Goal: Transaction & Acquisition: Purchase product/service

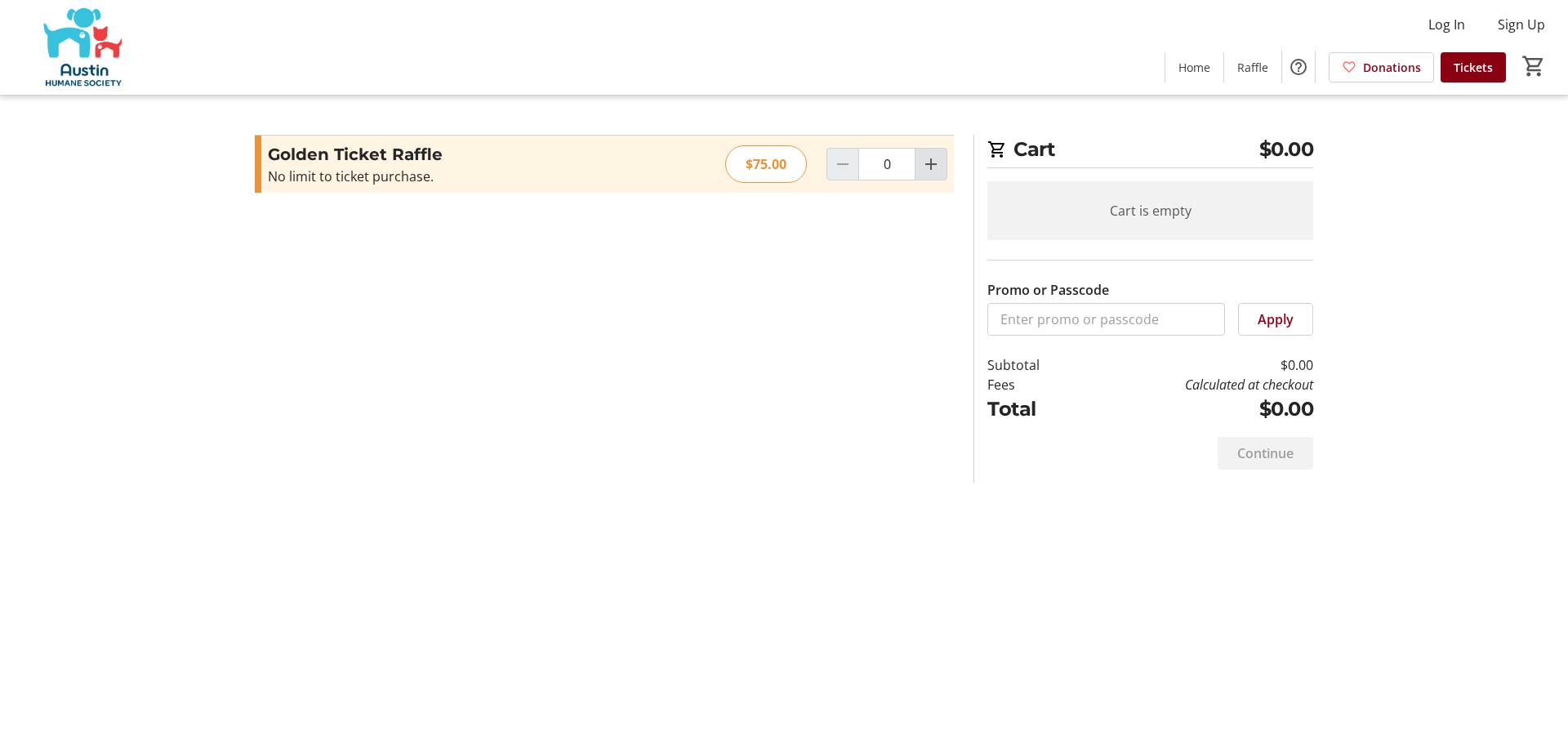
click at [930, 162] on mat-icon "Increment by one" at bounding box center [931, 164] width 20 height 20
type input "1"
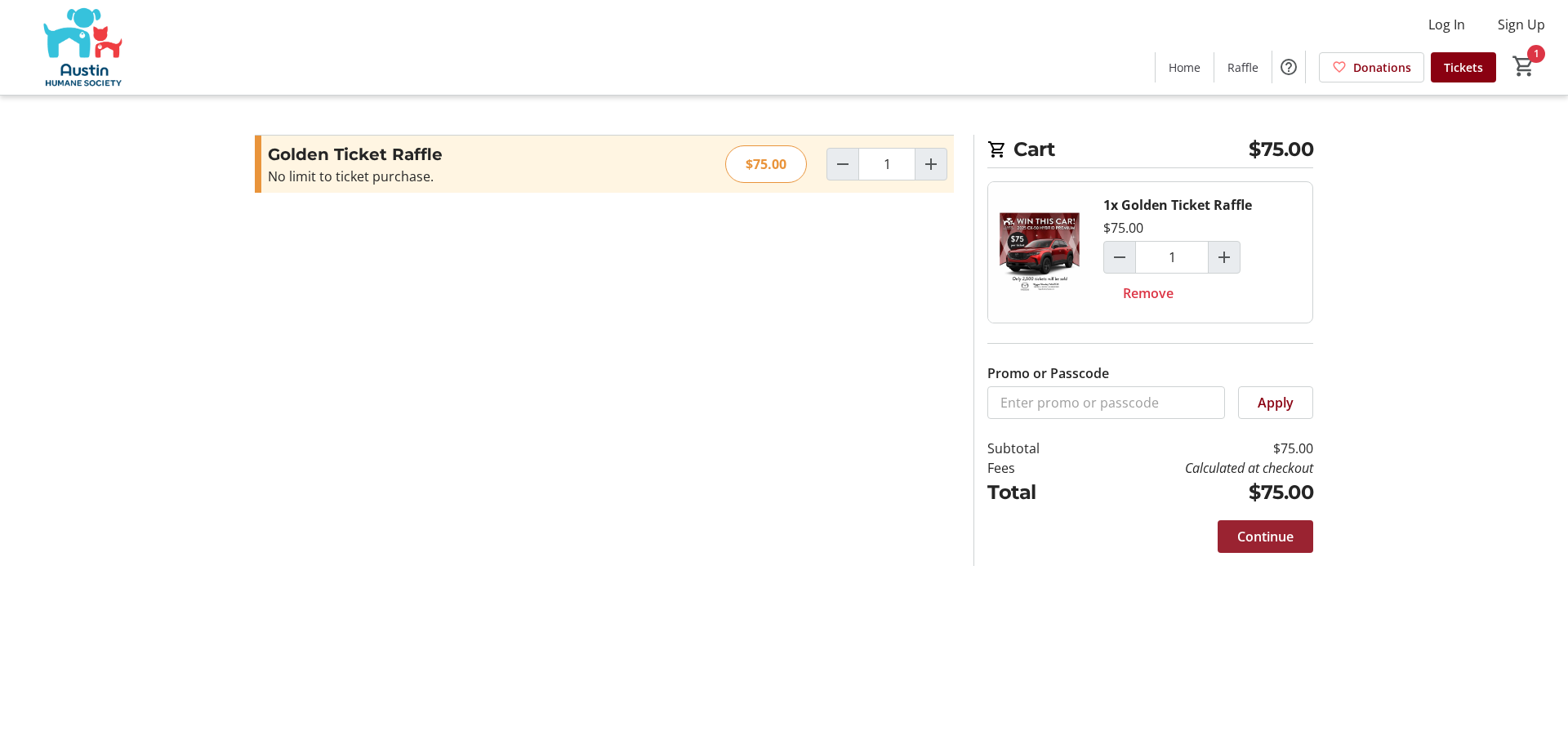
click at [1276, 537] on span "Continue" at bounding box center [1265, 537] width 57 height 20
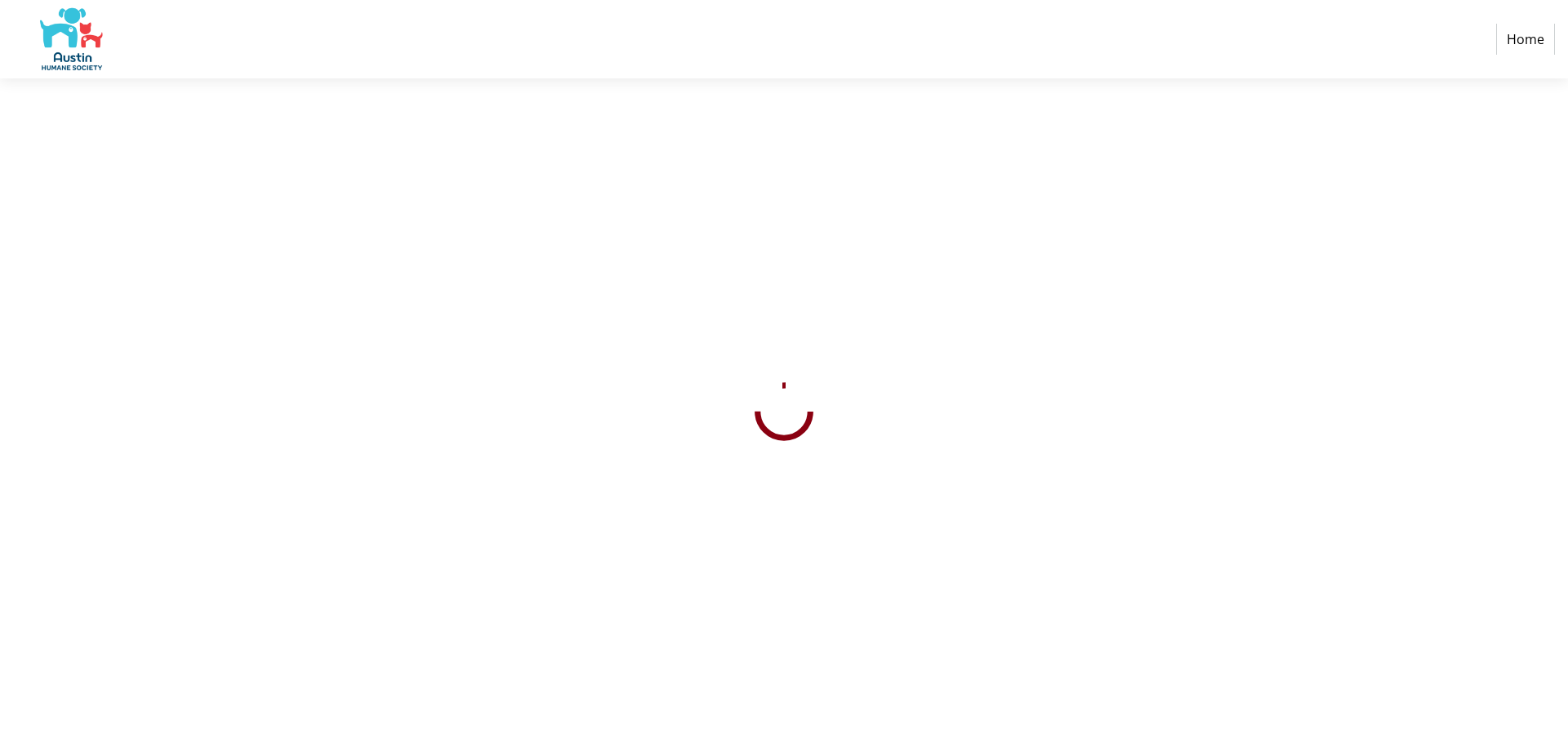
select select "US"
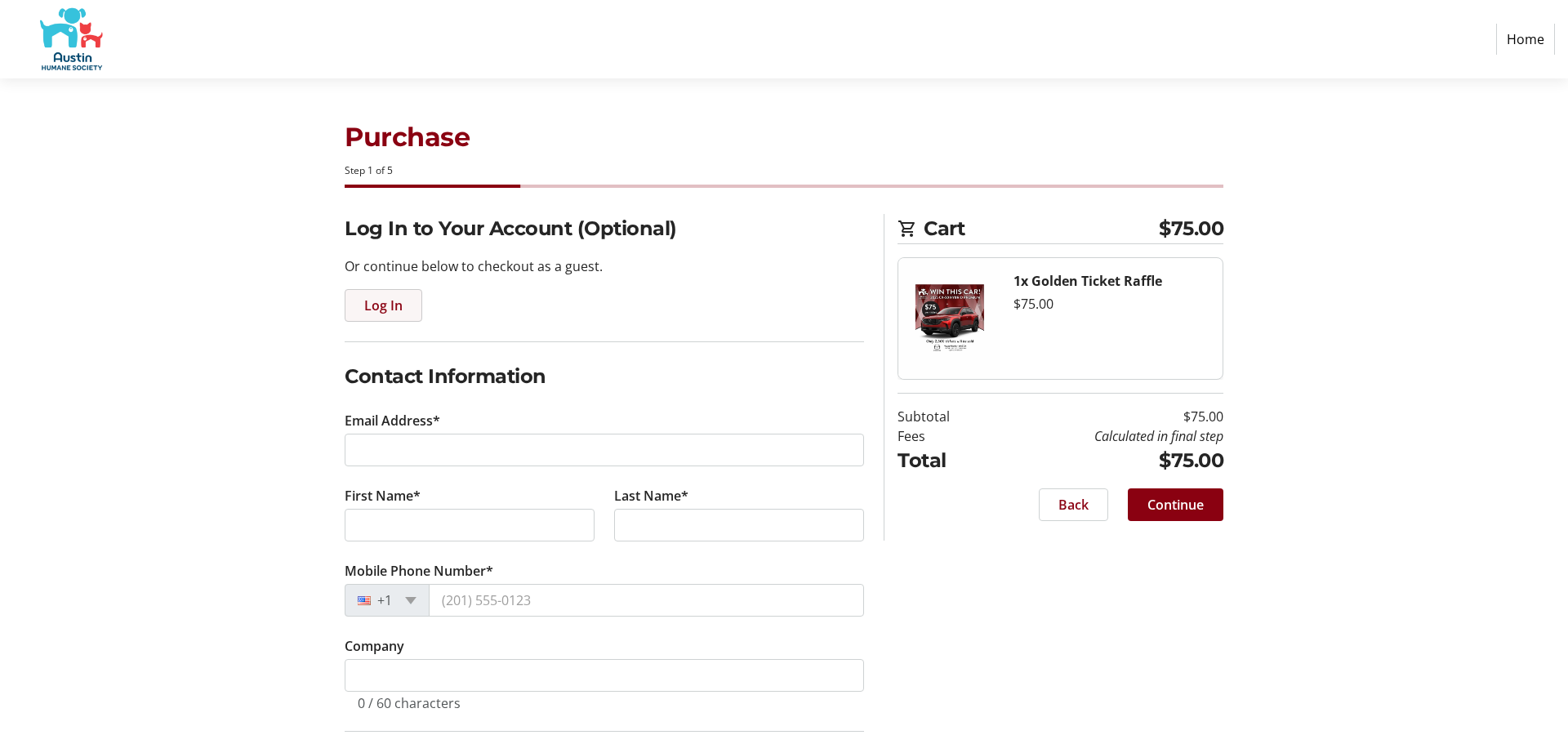
click at [400, 301] on span "Log In" at bounding box center [384, 305] width 38 height 20
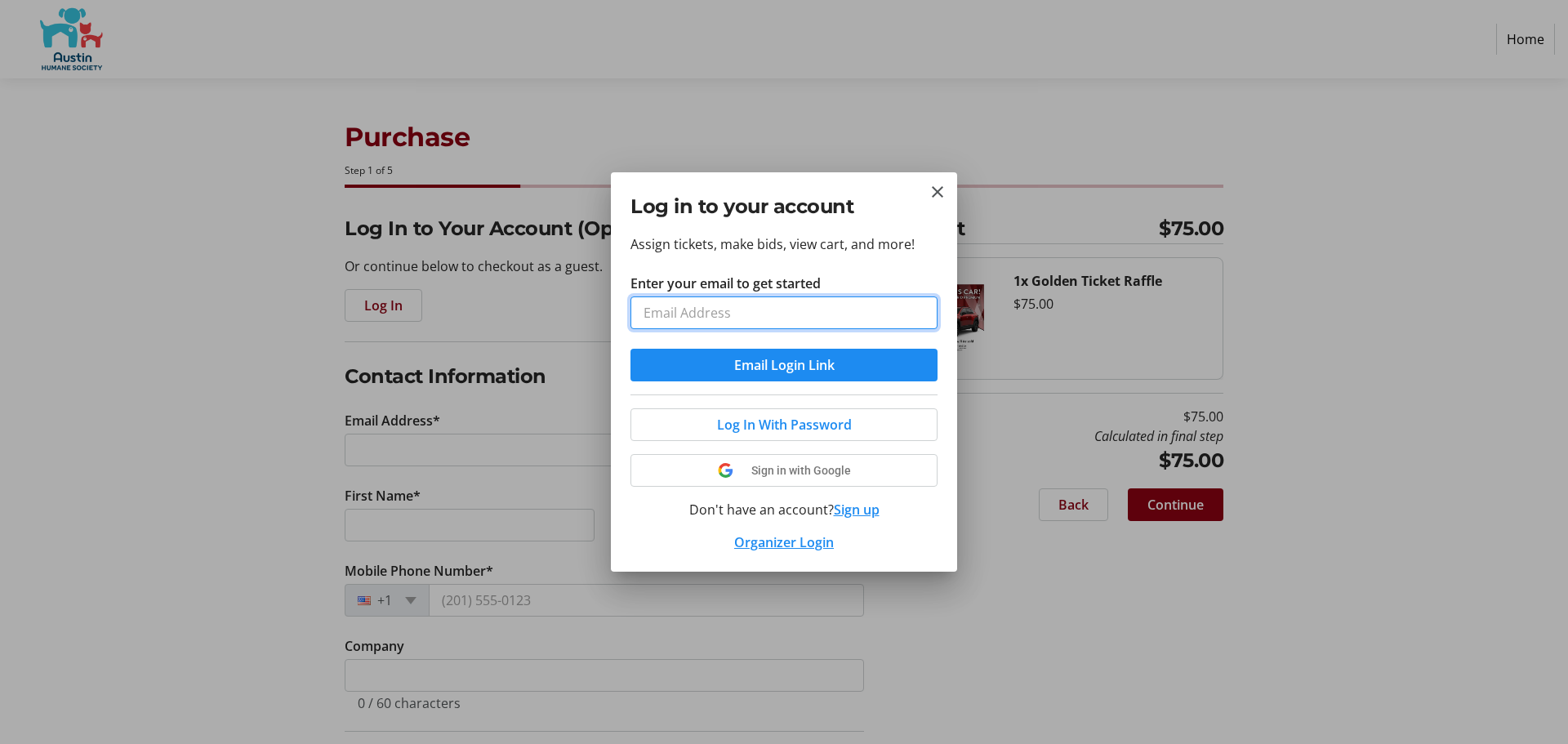
click at [680, 311] on input "Enter your email to get started" at bounding box center [784, 313] width 307 height 33
click at [775, 365] on span "Email Login Link" at bounding box center [784, 365] width 100 height 20
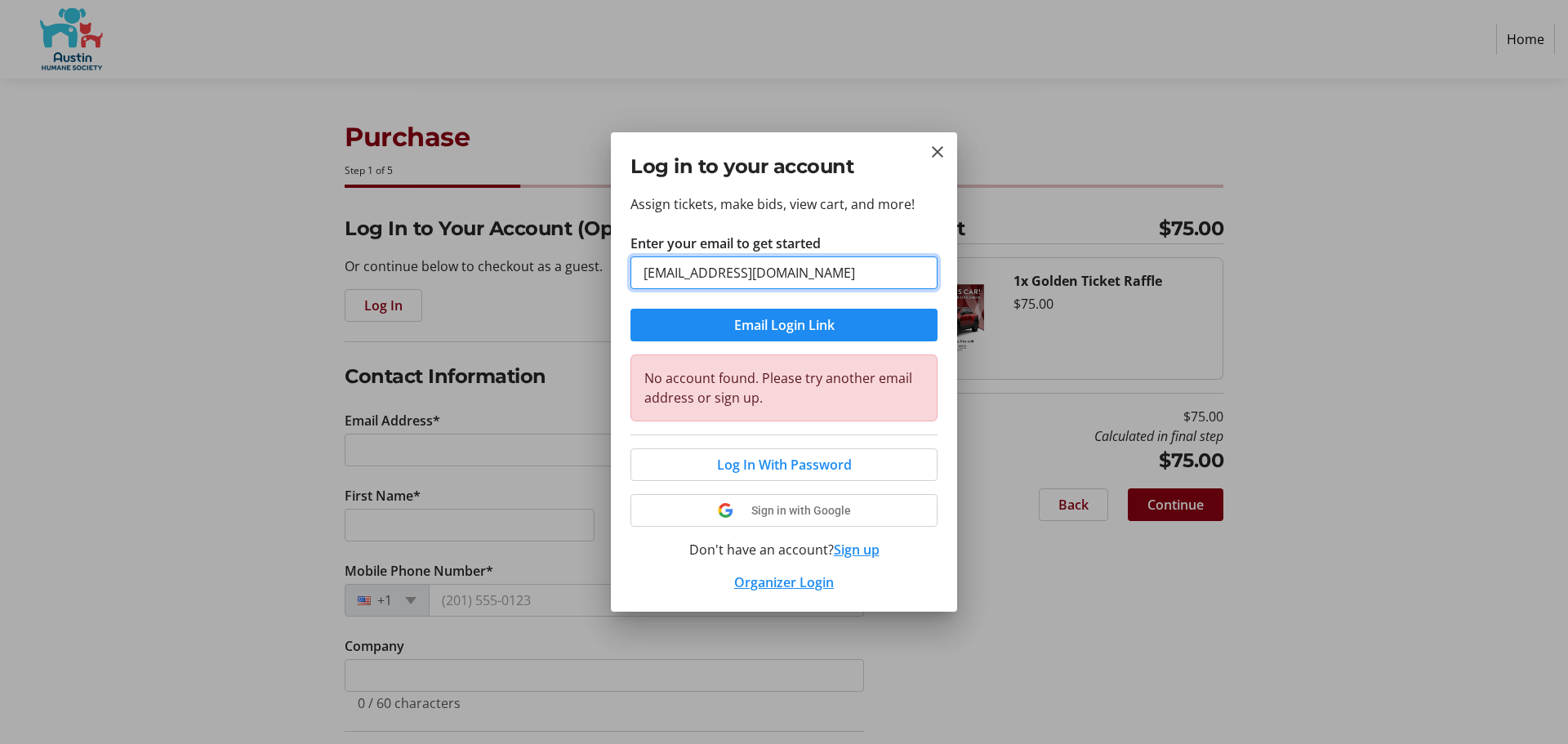
click at [786, 273] on input "[EMAIL_ADDRESS][DOMAIN_NAME]" at bounding box center [784, 273] width 307 height 33
type input "[EMAIL_ADDRESS][DOMAIN_NAME]"
click at [784, 323] on span "Email Login Link" at bounding box center [784, 325] width 100 height 20
click at [870, 551] on button "Sign up" at bounding box center [856, 550] width 46 height 20
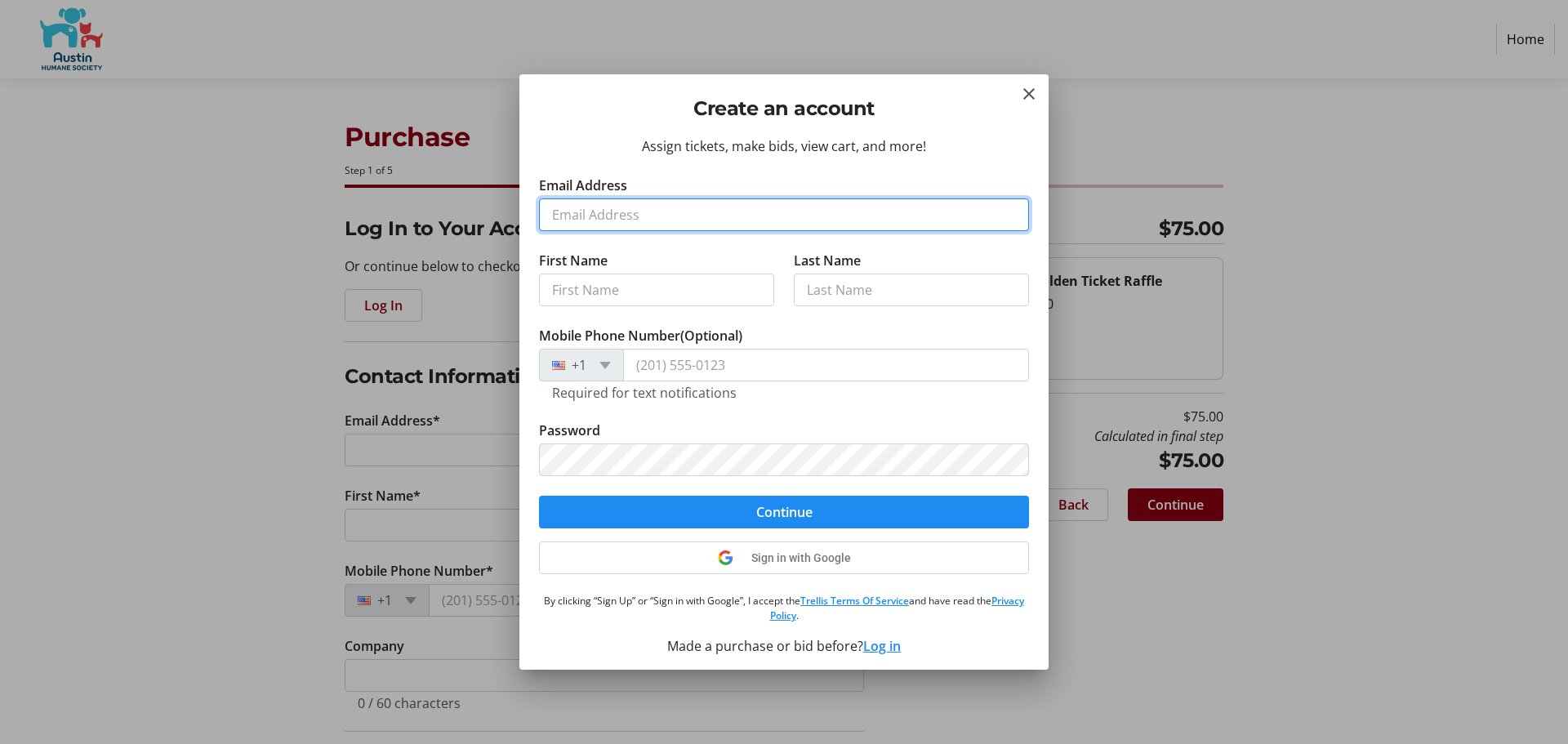
click at [637, 211] on input "Email Address" at bounding box center [784, 215] width 490 height 33
type input "[EMAIL_ADDRESS][DOMAIN_NAME]"
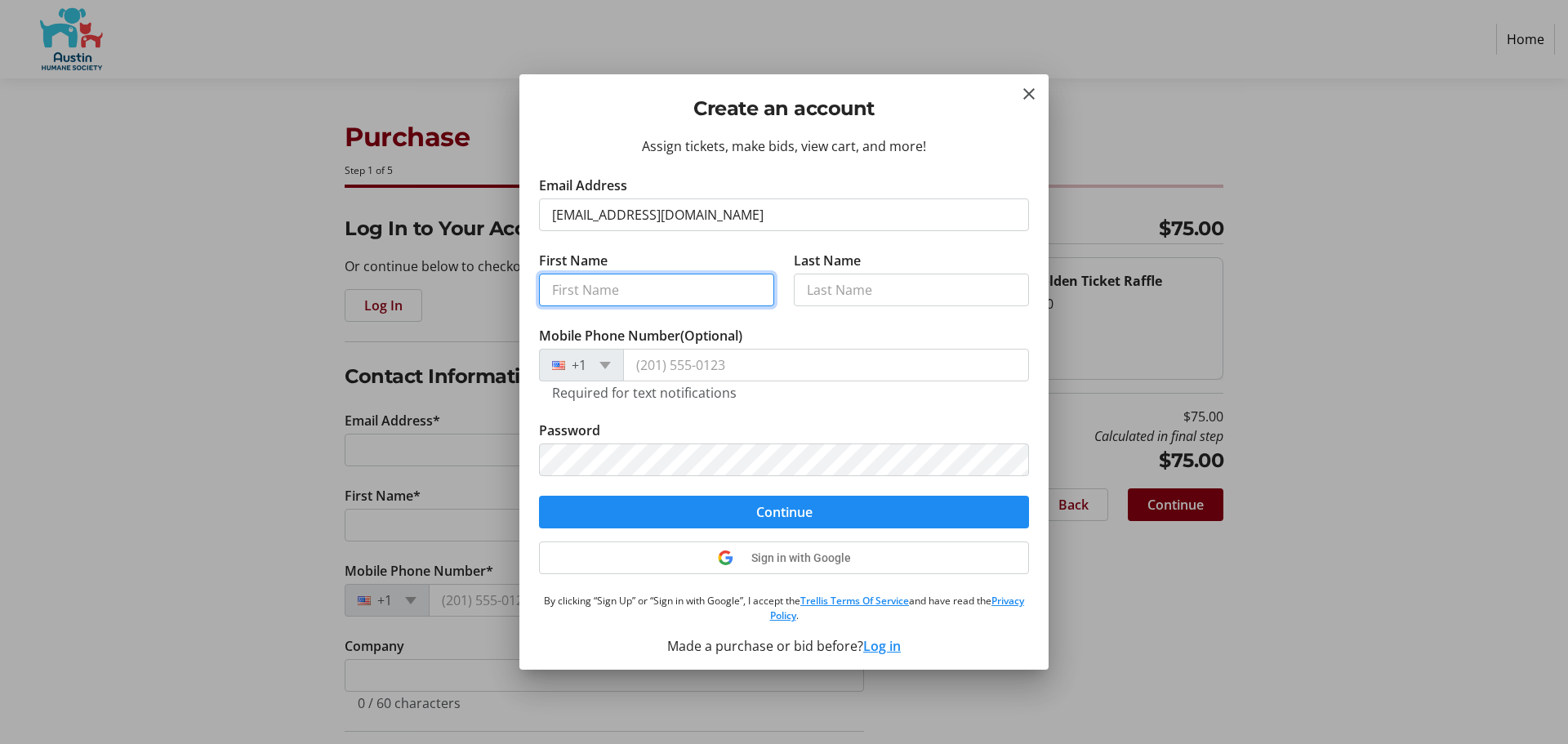
type input "[PERSON_NAME]"
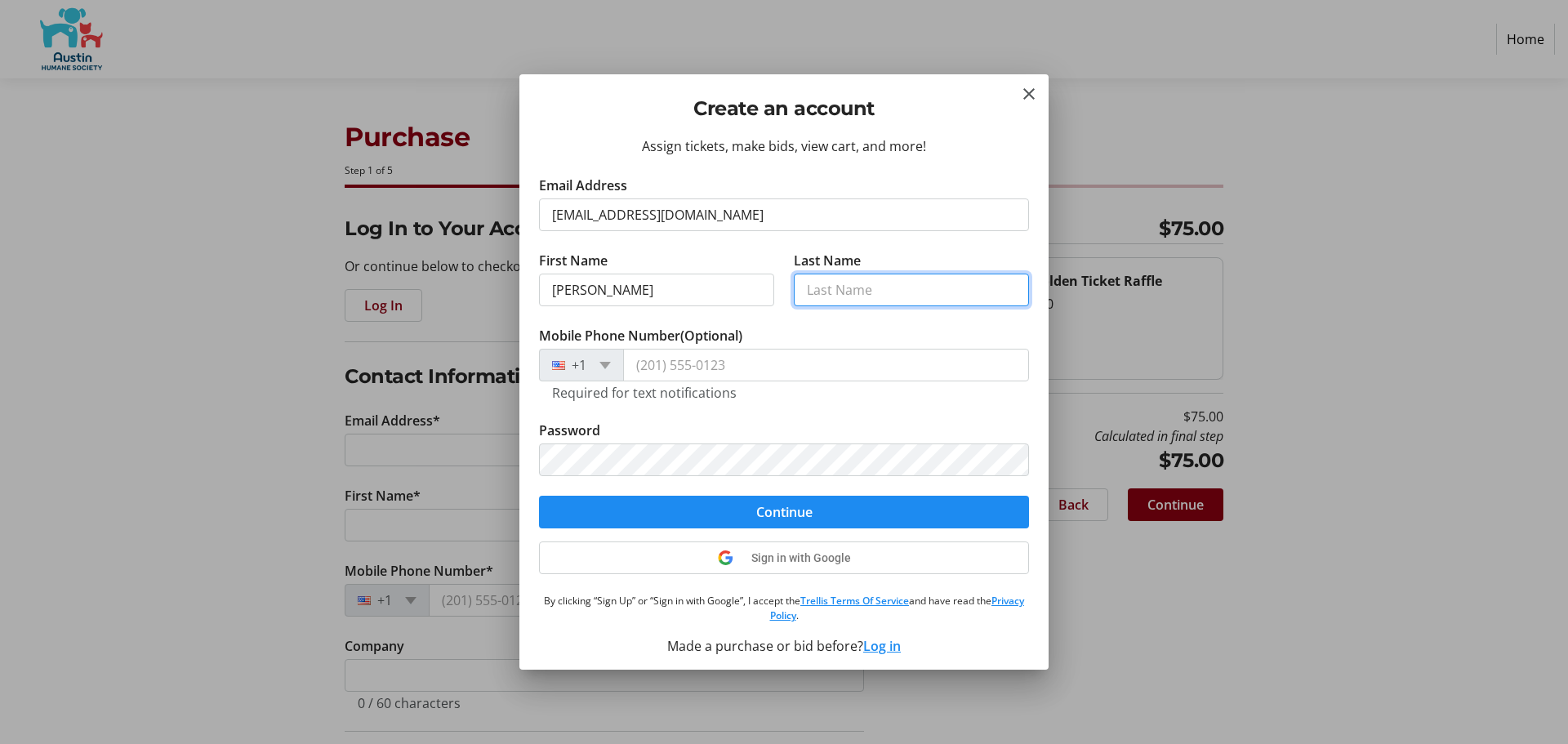
type input "[PERSON_NAME]"
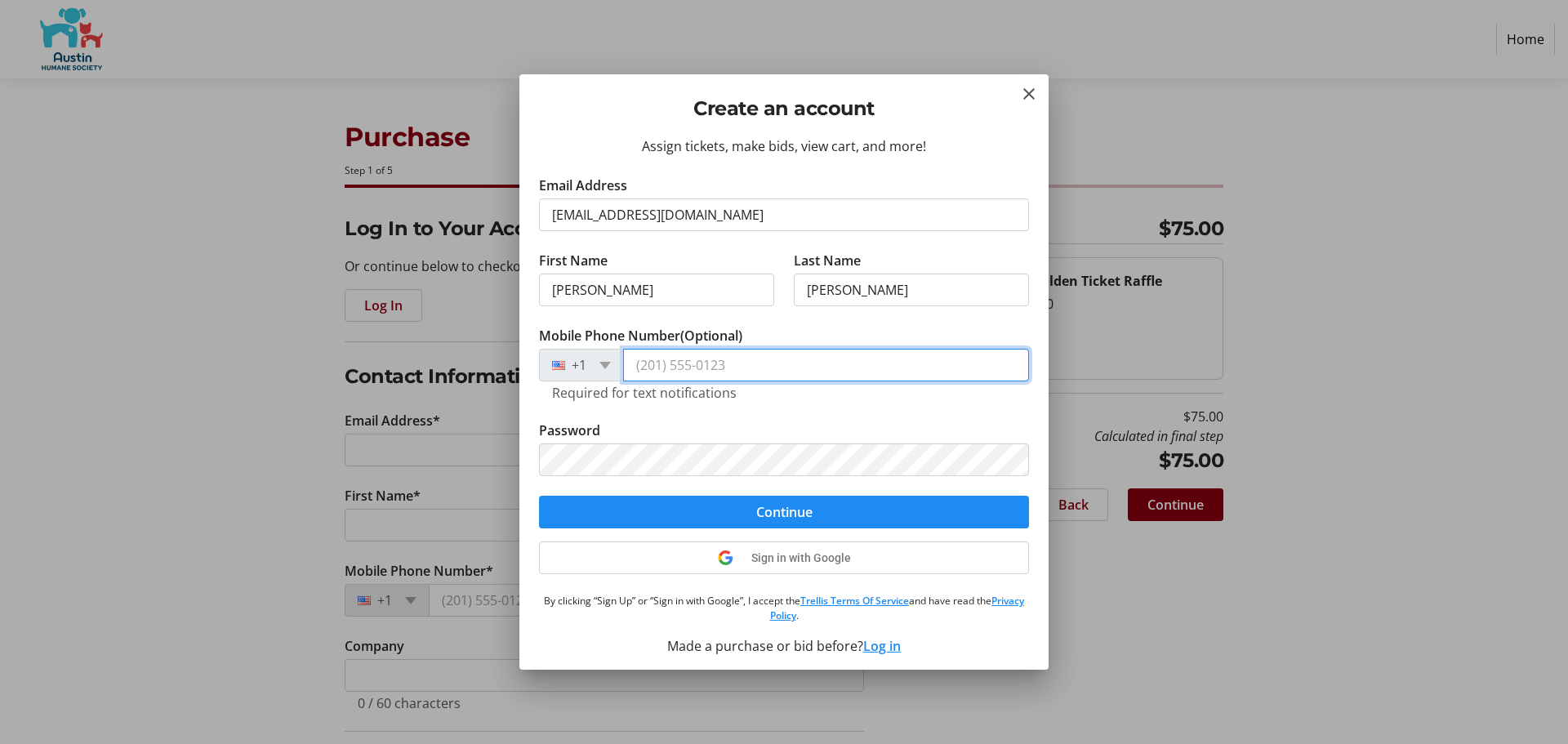
type input "[PHONE_NUMBER]"
click at [1025, 87] on mat-icon "Close" at bounding box center [1029, 94] width 20 height 20
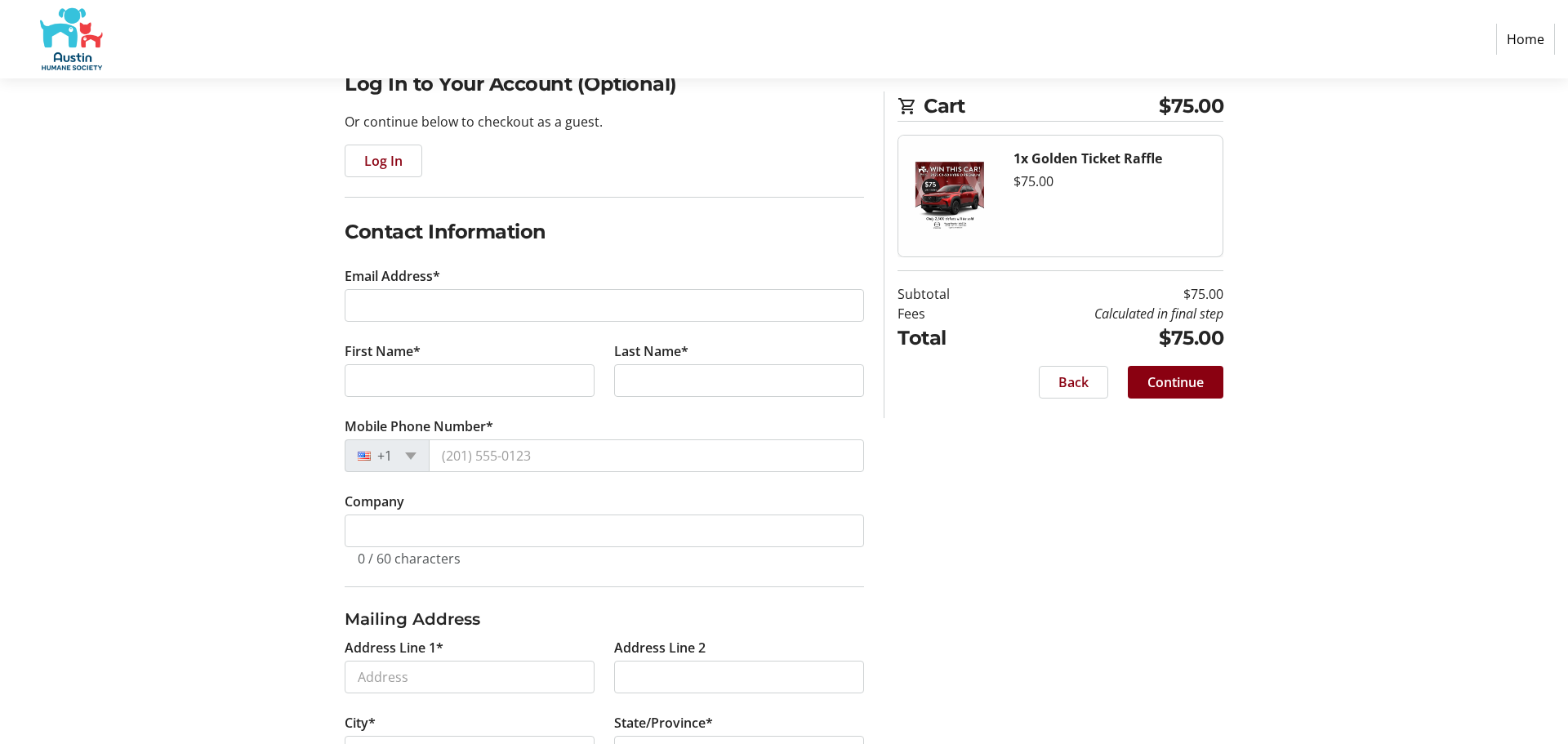
scroll to position [160, 0]
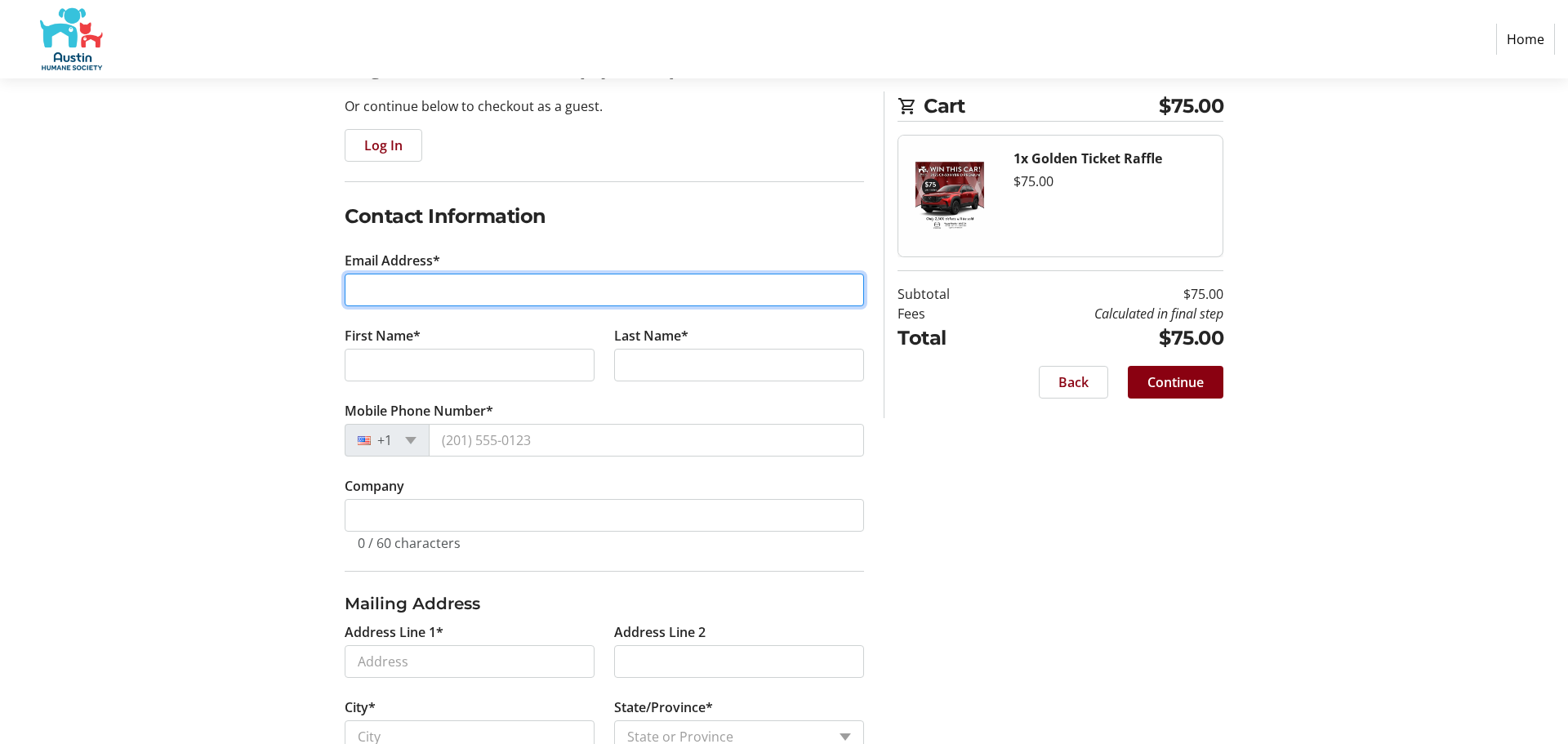
click at [419, 286] on input "Email Address*" at bounding box center [604, 290] width 519 height 33
type input "[EMAIL_ADDRESS][DOMAIN_NAME]"
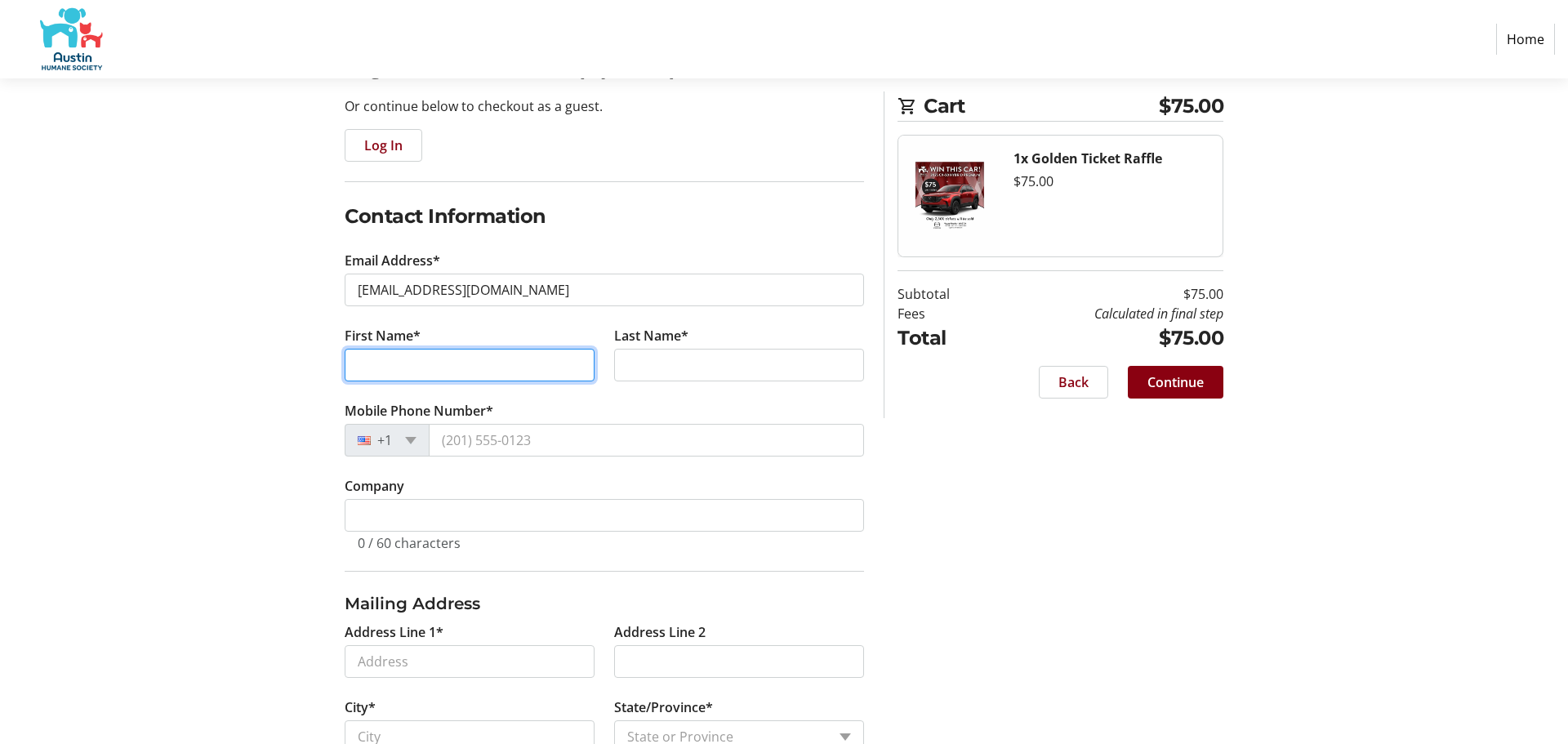
type input "[PERSON_NAME]"
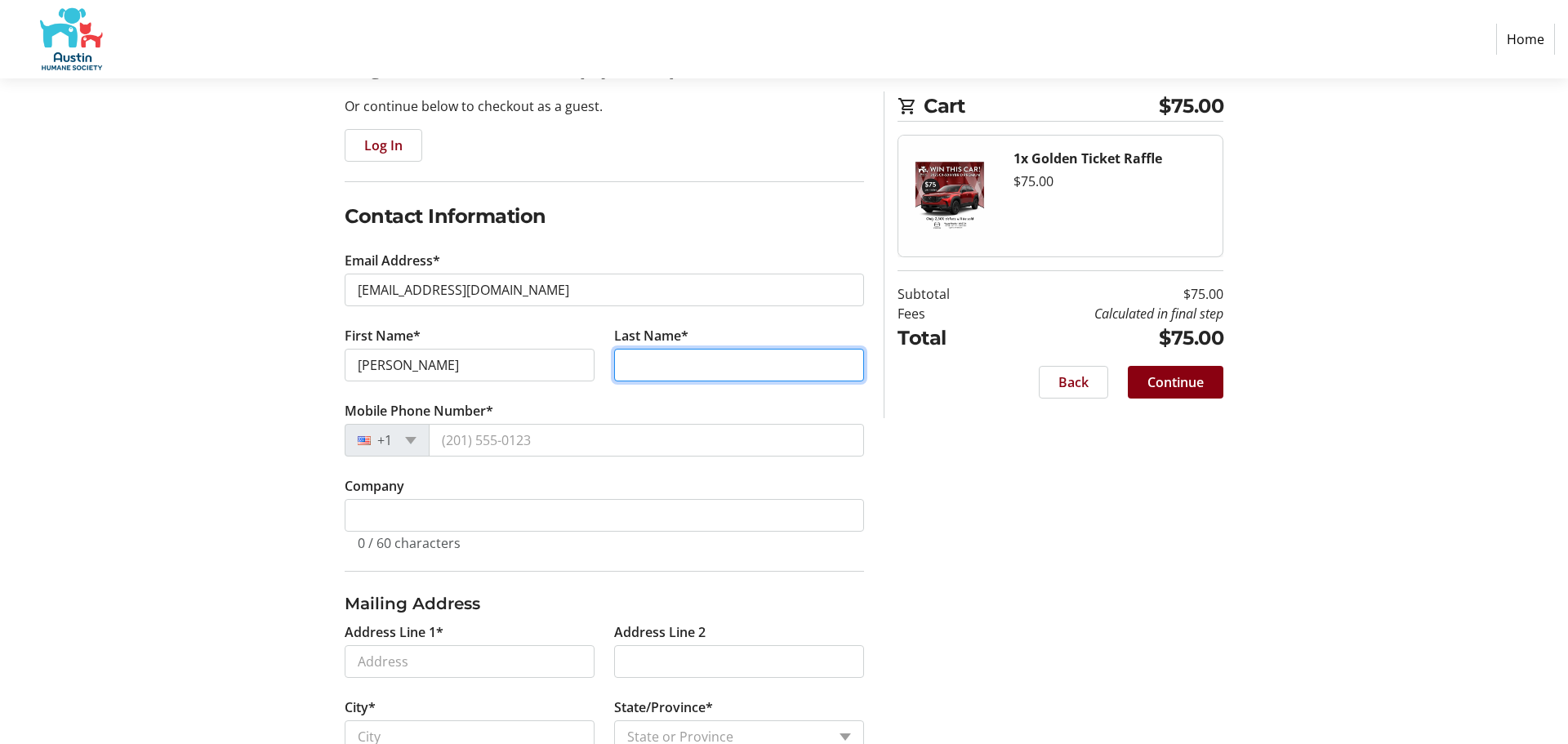
type input "[PERSON_NAME]"
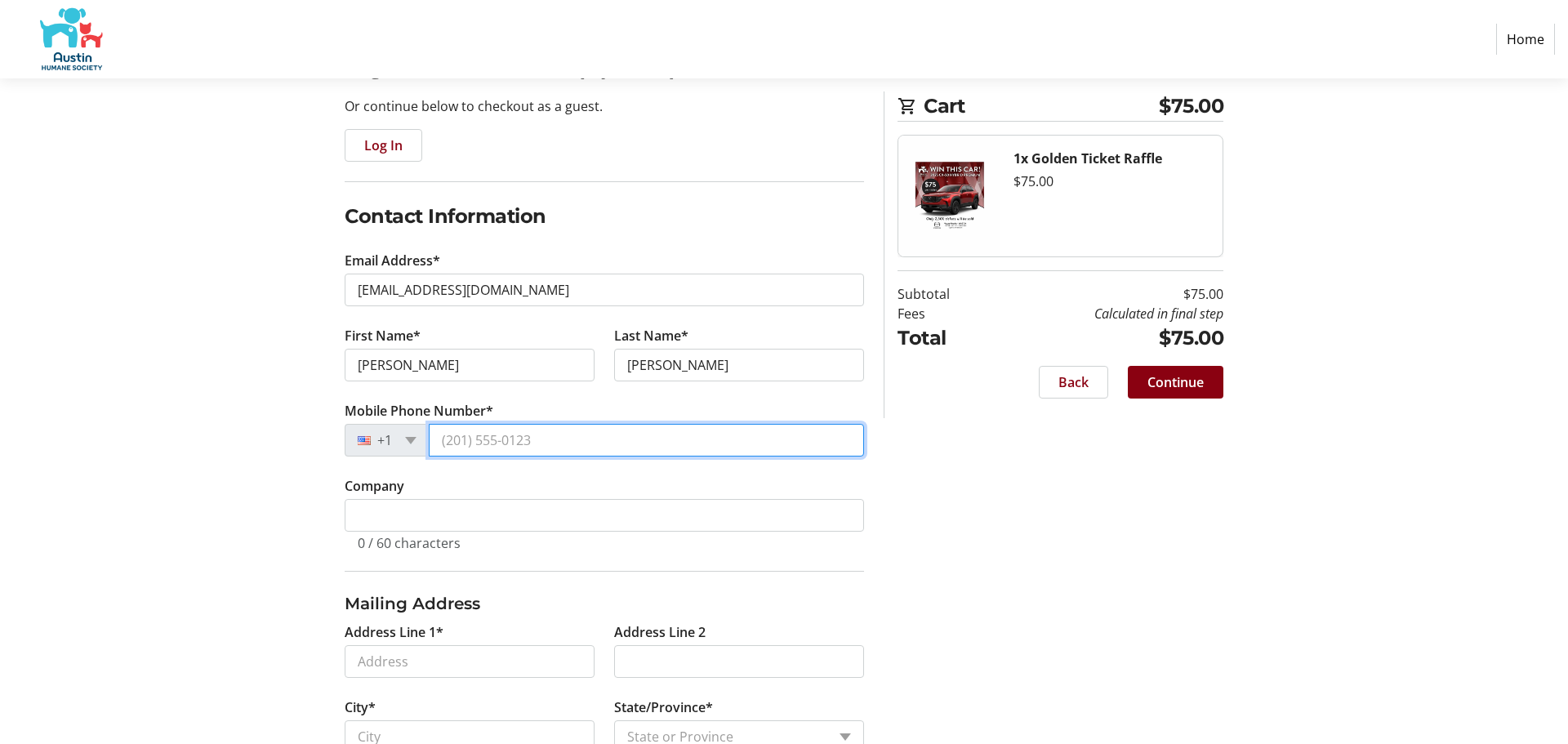
type input "[PHONE_NUMBER]"
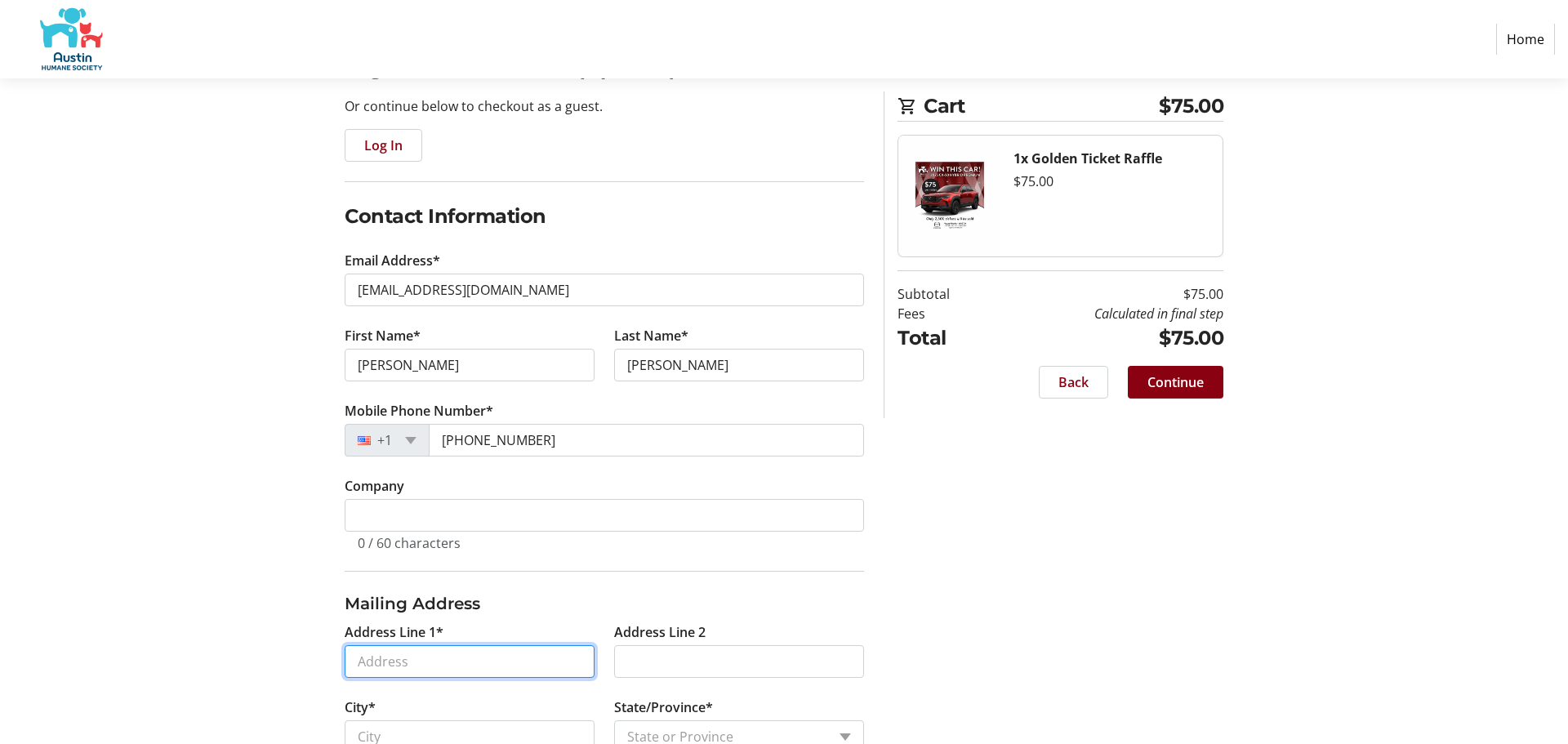
type input "[STREET_ADDRESS][PERSON_NAME]"
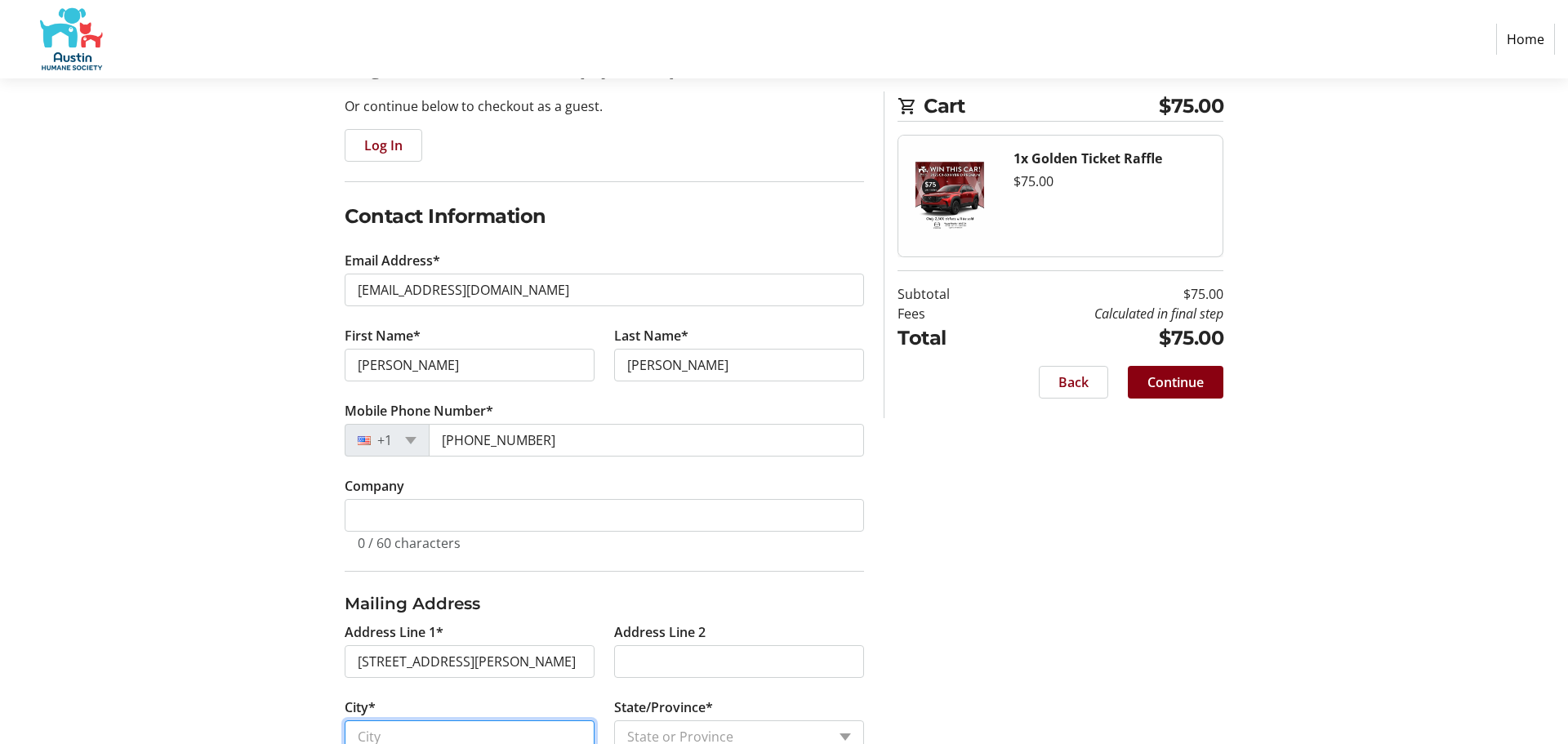
type input "Austin"
select select "[GEOGRAPHIC_DATA]"
type input "78738"
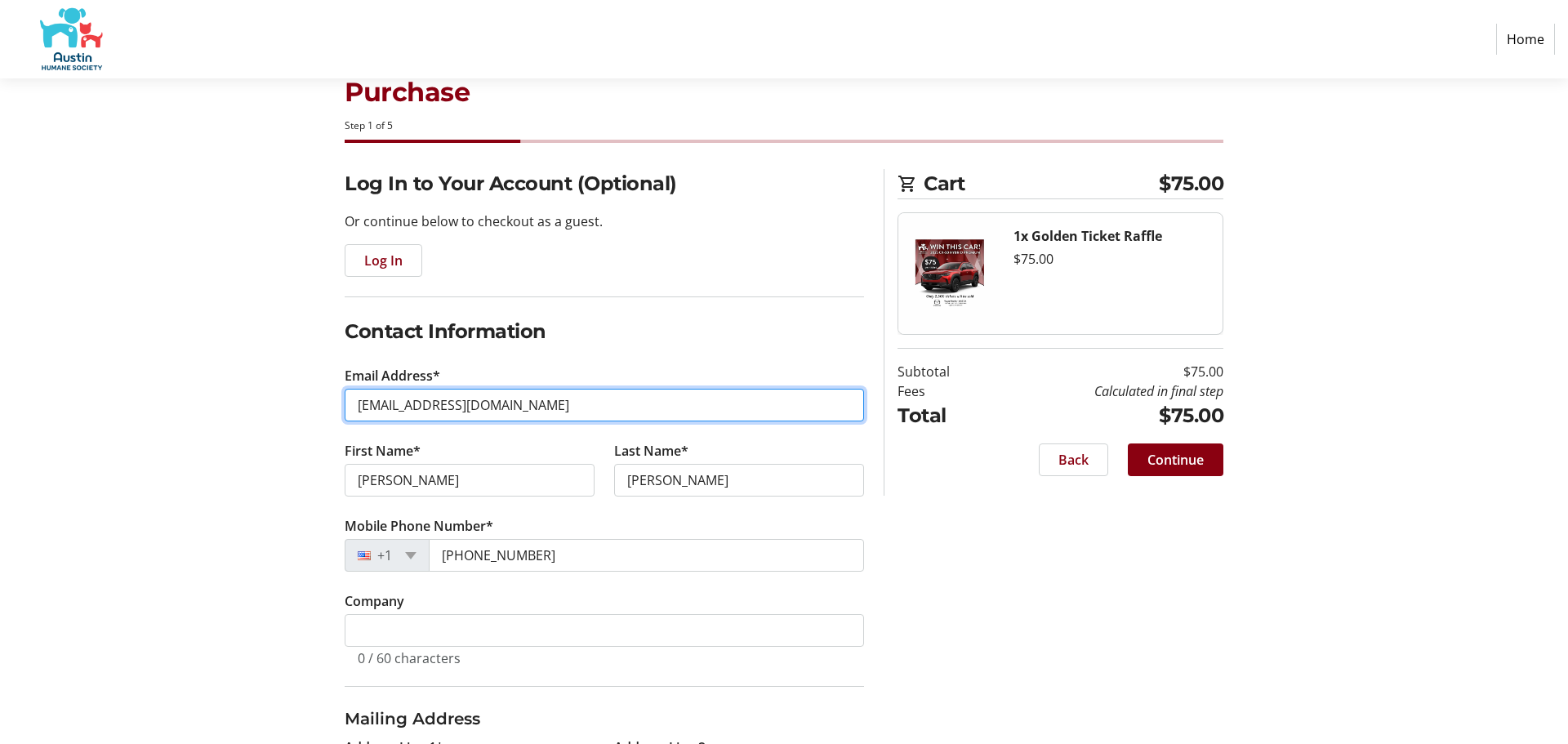
scroll to position [44, 0]
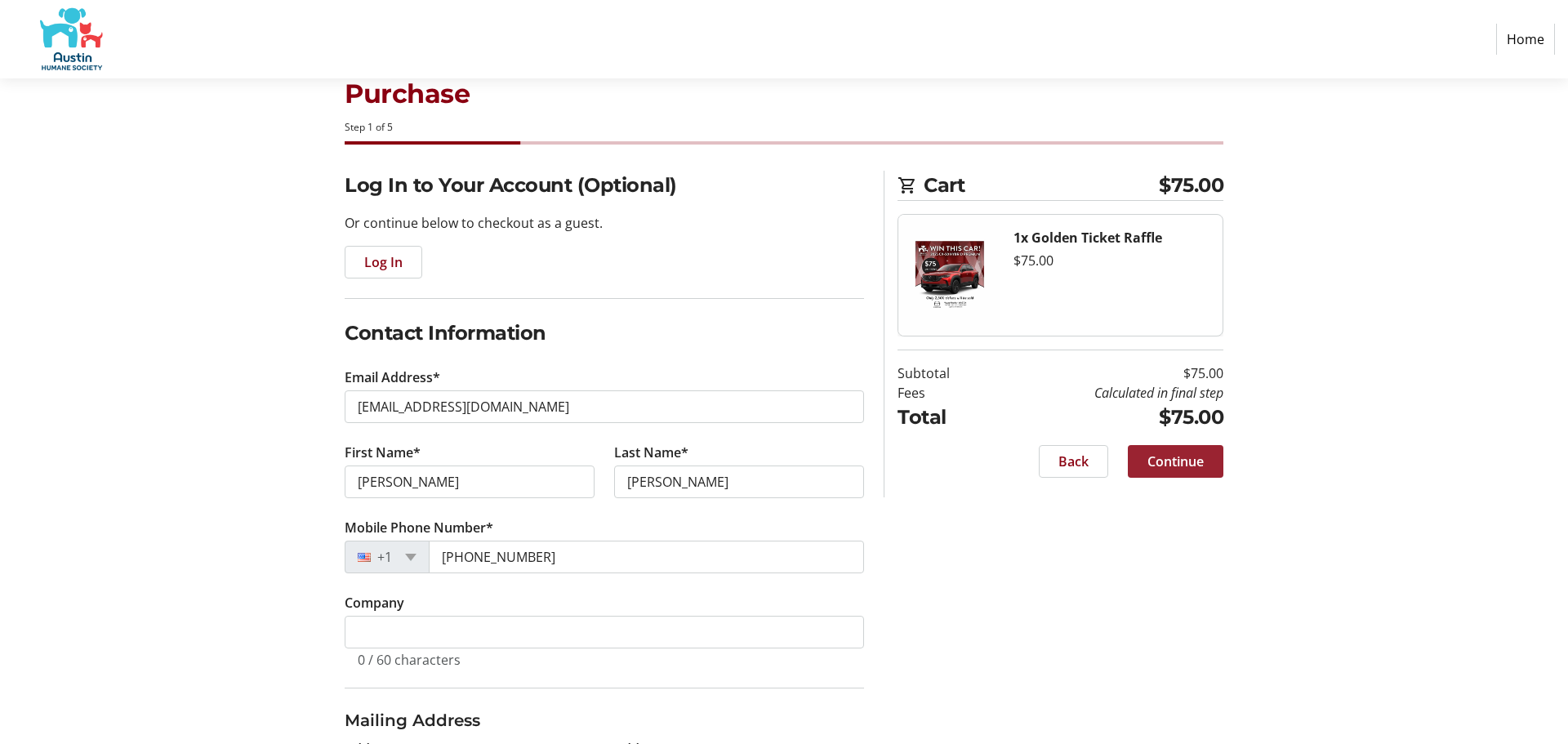
click at [1196, 460] on span "Continue" at bounding box center [1176, 461] width 57 height 20
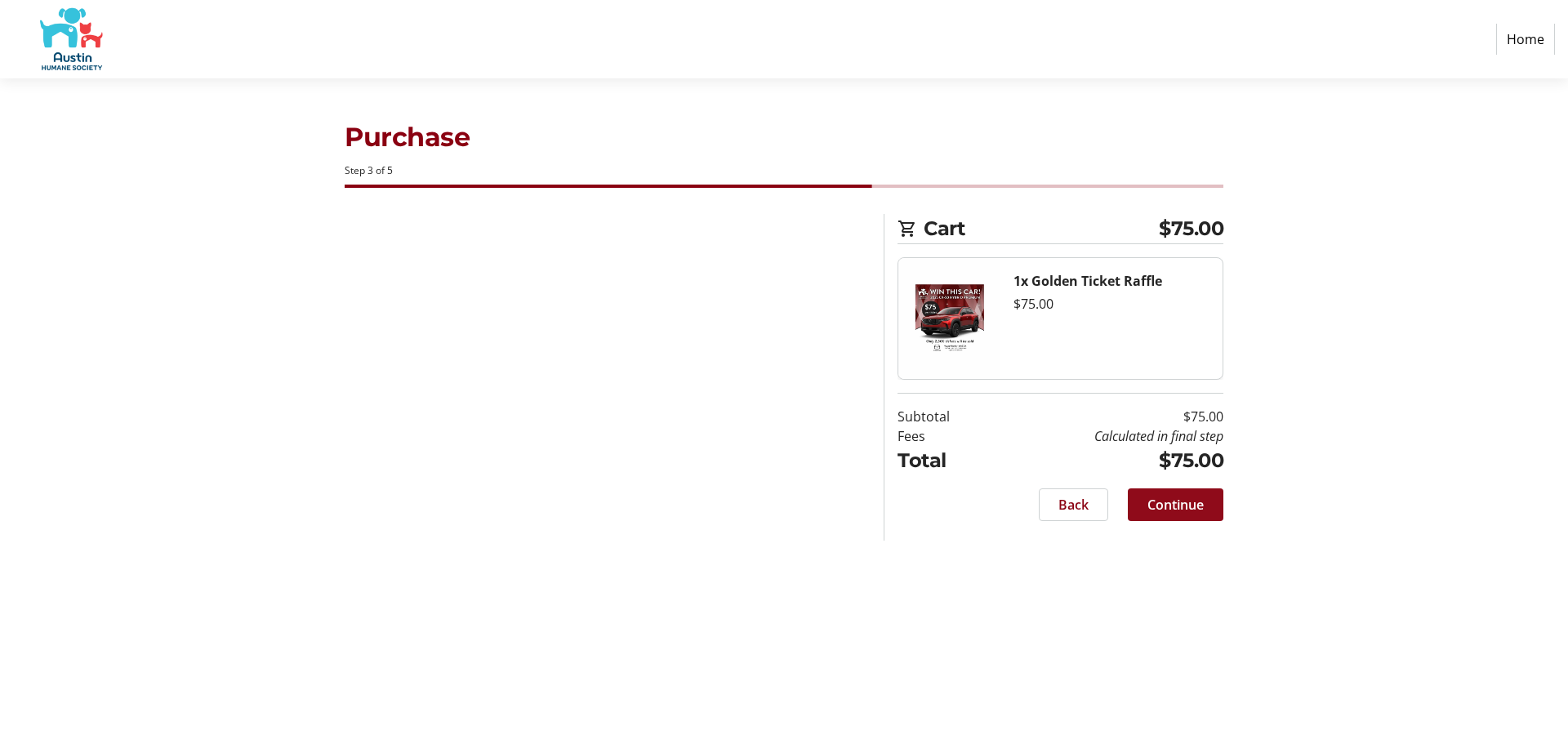
scroll to position [0, 0]
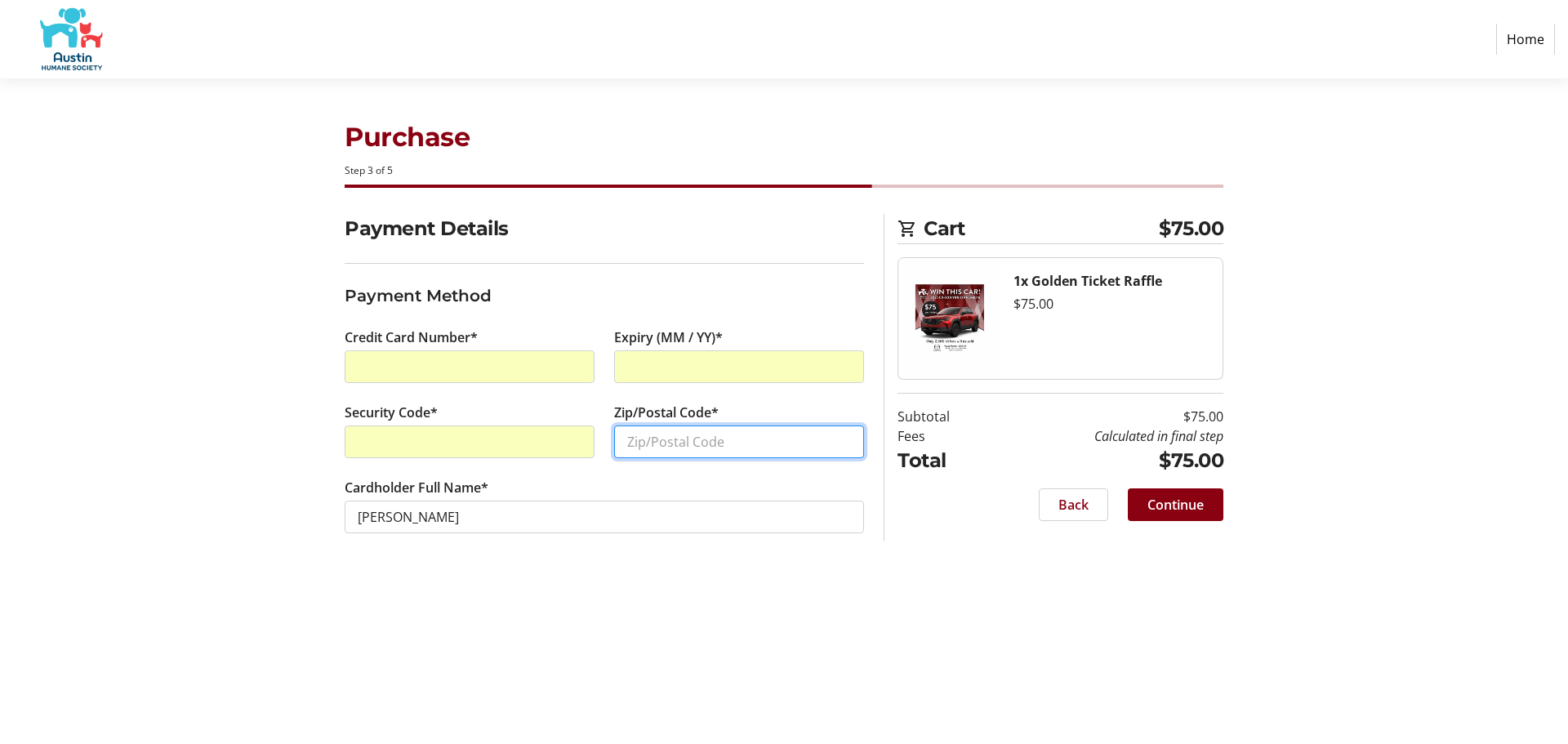
click at [705, 441] on input "Zip/Postal Code*" at bounding box center [739, 442] width 250 height 33
type input "78738"
click at [1181, 505] on span "Continue" at bounding box center [1176, 505] width 57 height 20
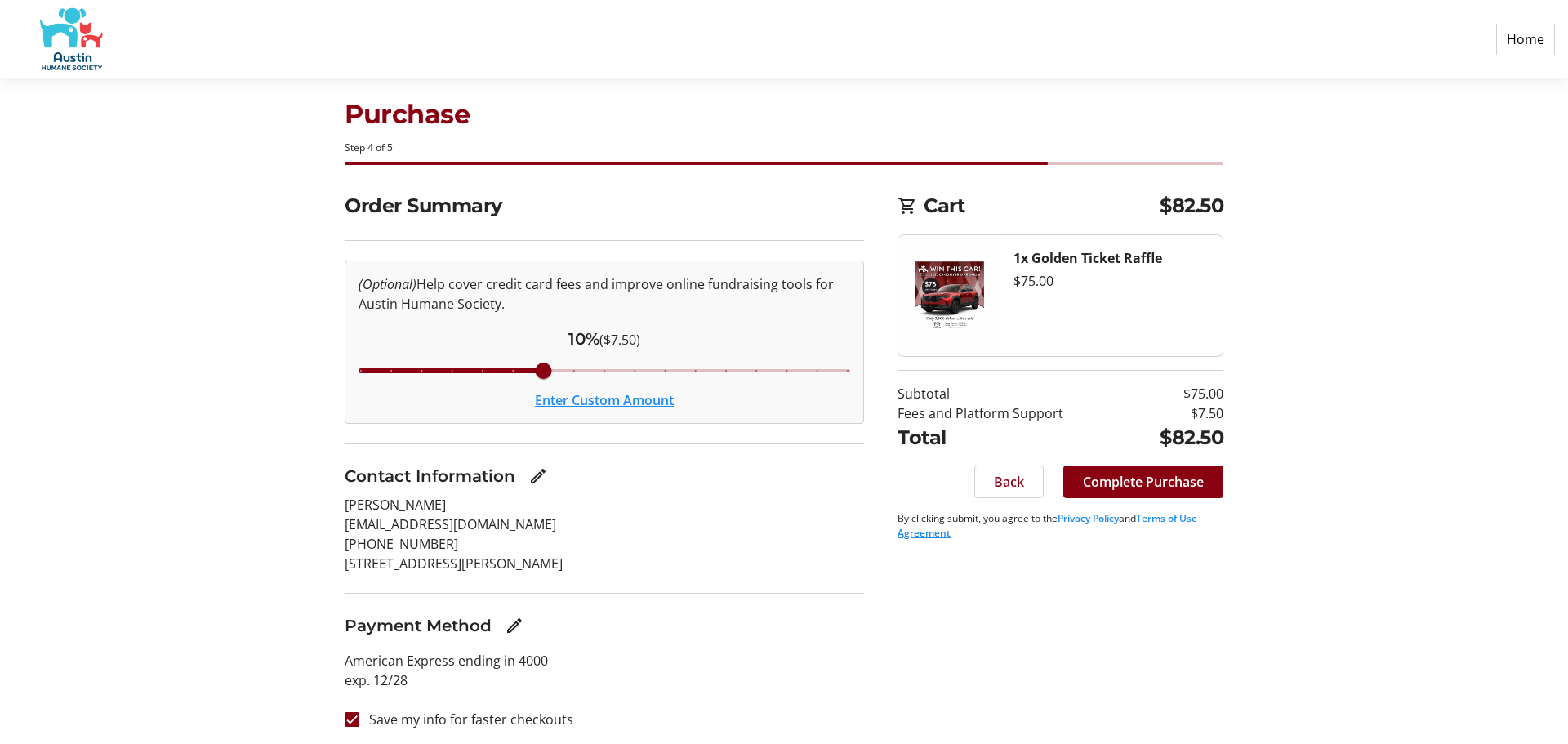
scroll to position [28, 0]
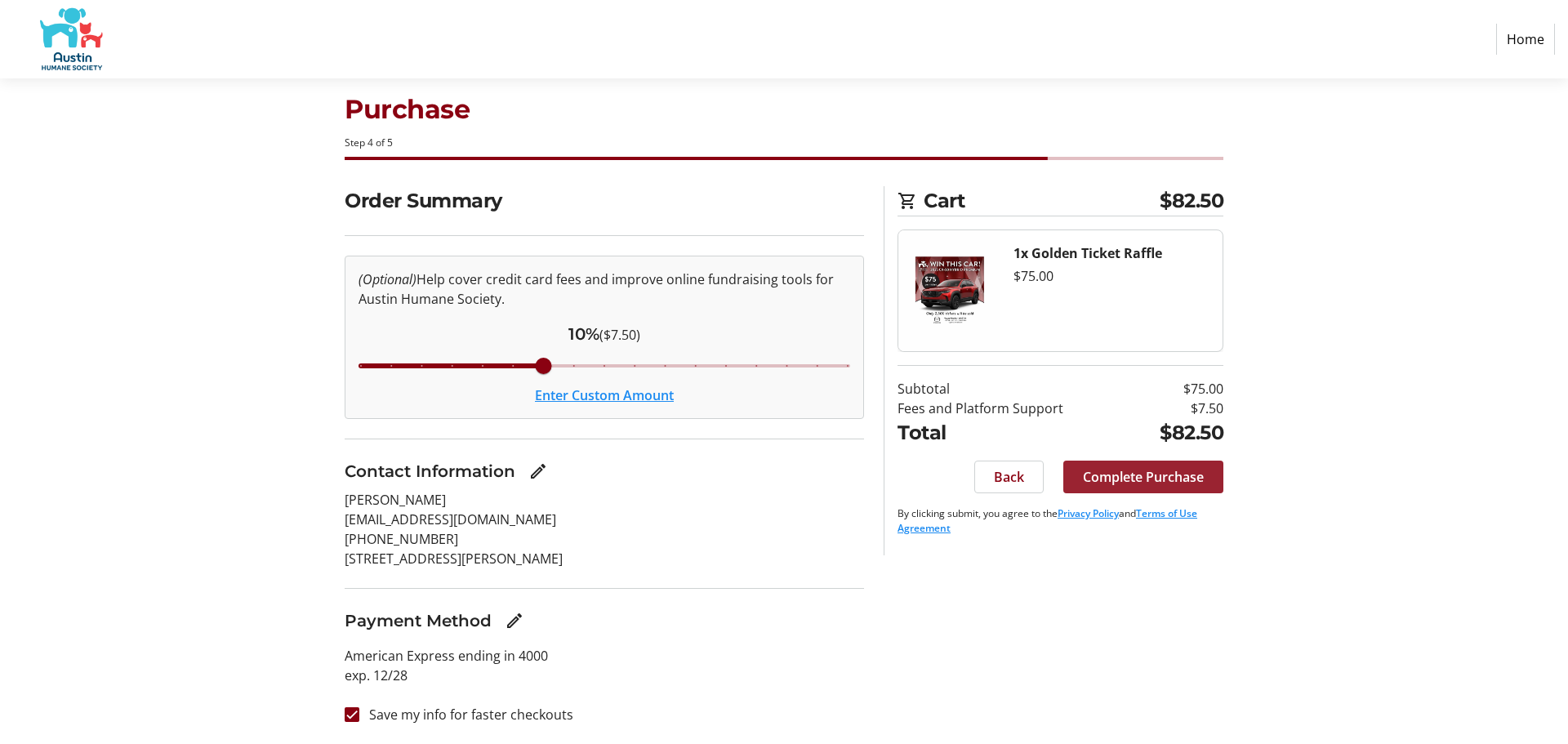
click at [1142, 475] on span "Complete Purchase" at bounding box center [1143, 477] width 121 height 20
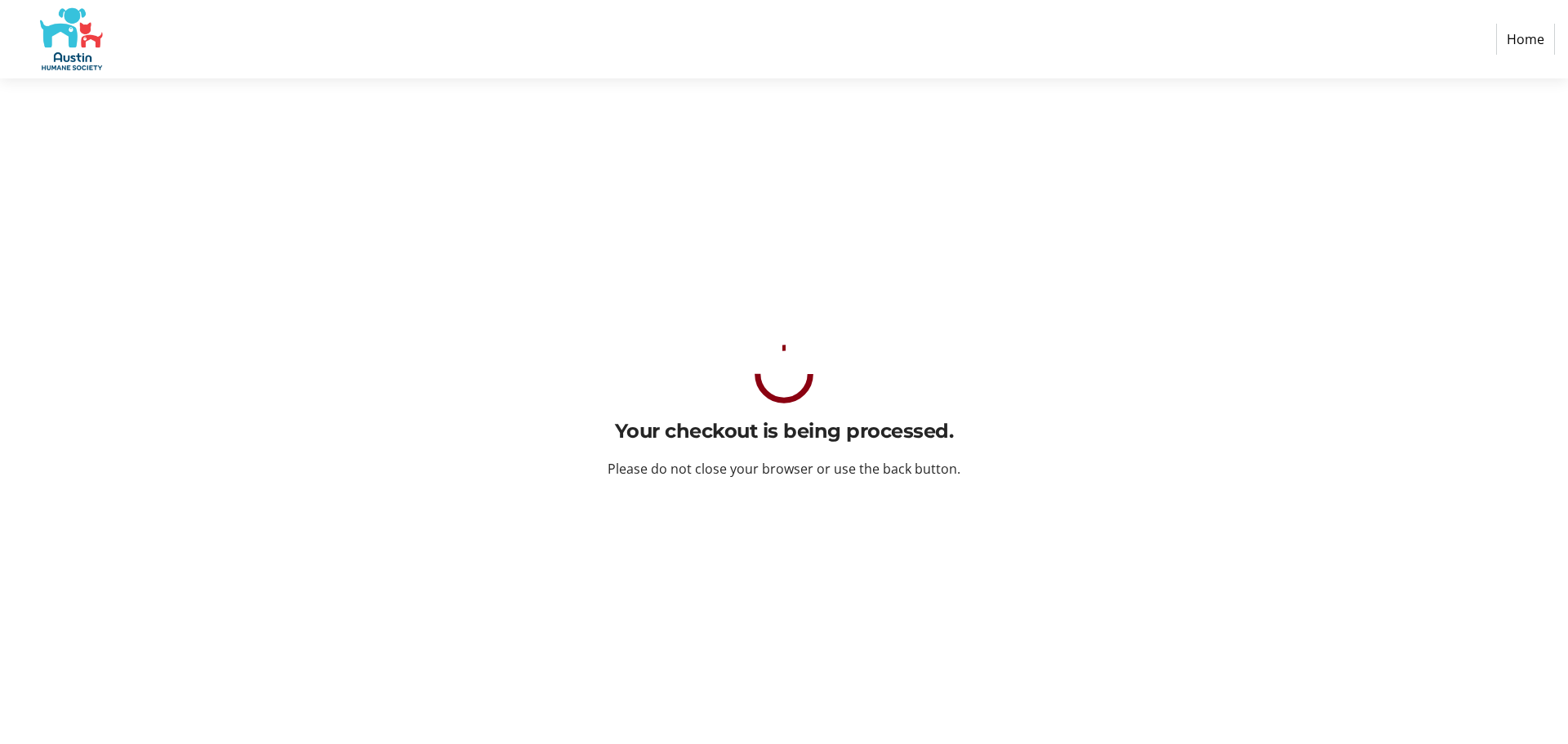
scroll to position [0, 0]
